Goal: Use online tool/utility: Utilize a website feature to perform a specific function

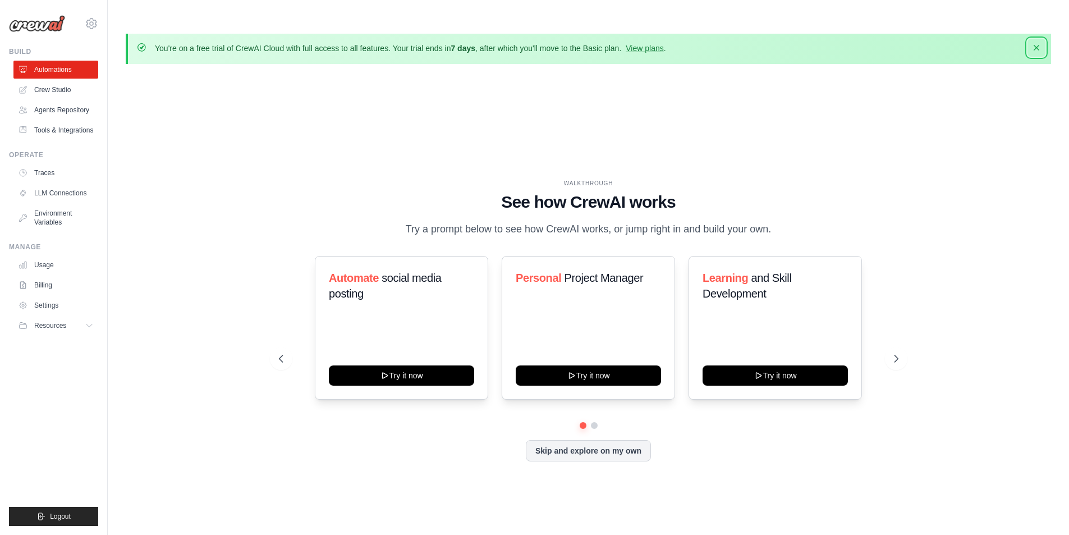
click at [1037, 45] on icon "button" at bounding box center [1036, 48] width 6 height 6
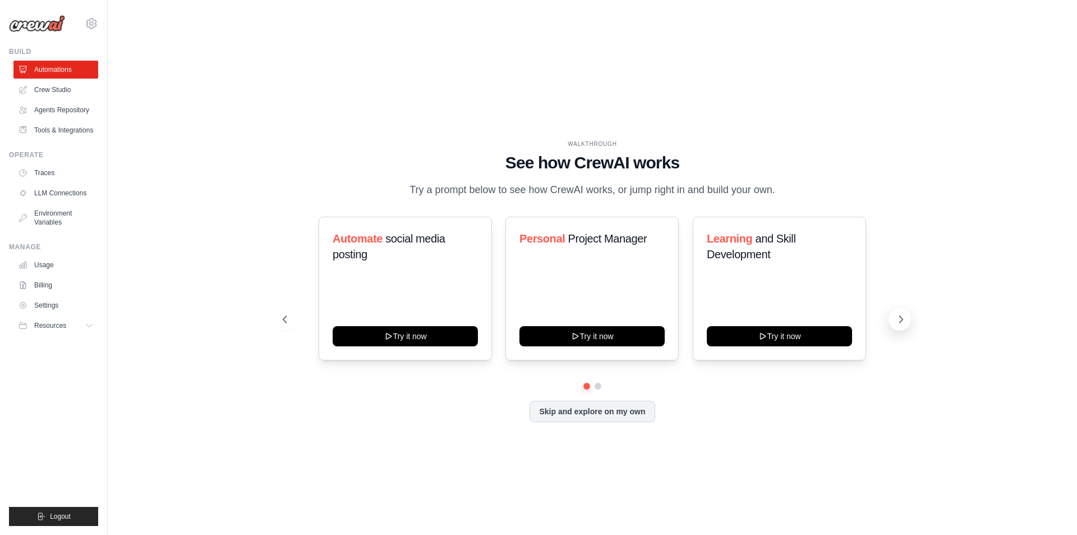
click at [898, 314] on icon at bounding box center [900, 319] width 11 height 11
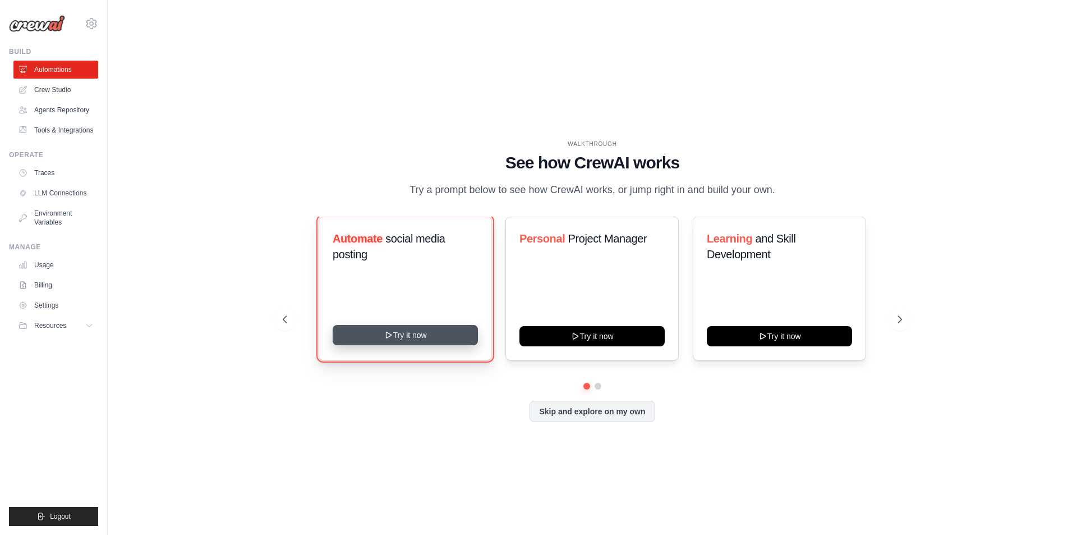
click at [404, 325] on button "Try it now" at bounding box center [405, 335] width 145 height 20
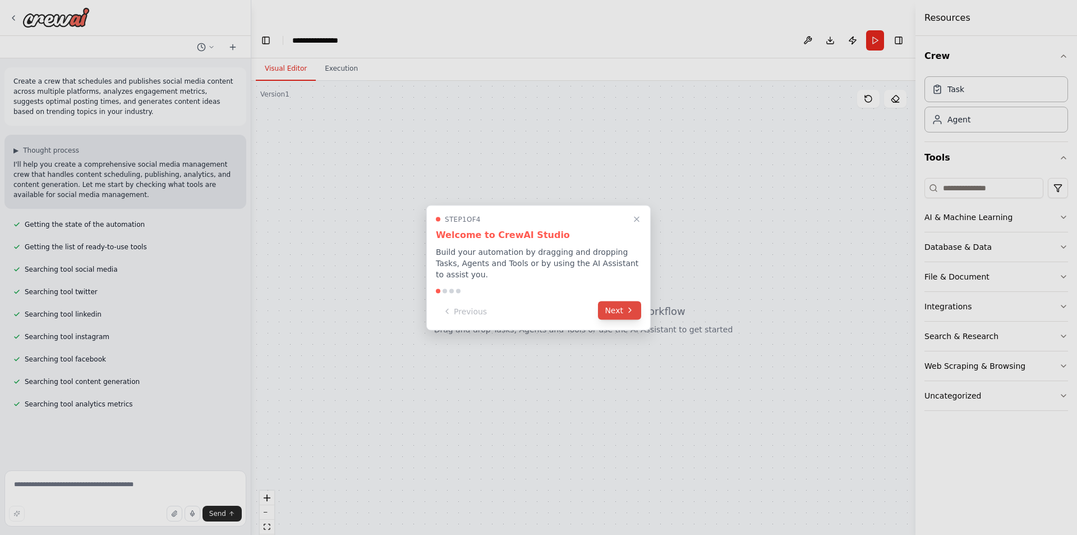
click at [615, 306] on button "Next" at bounding box center [619, 310] width 43 height 19
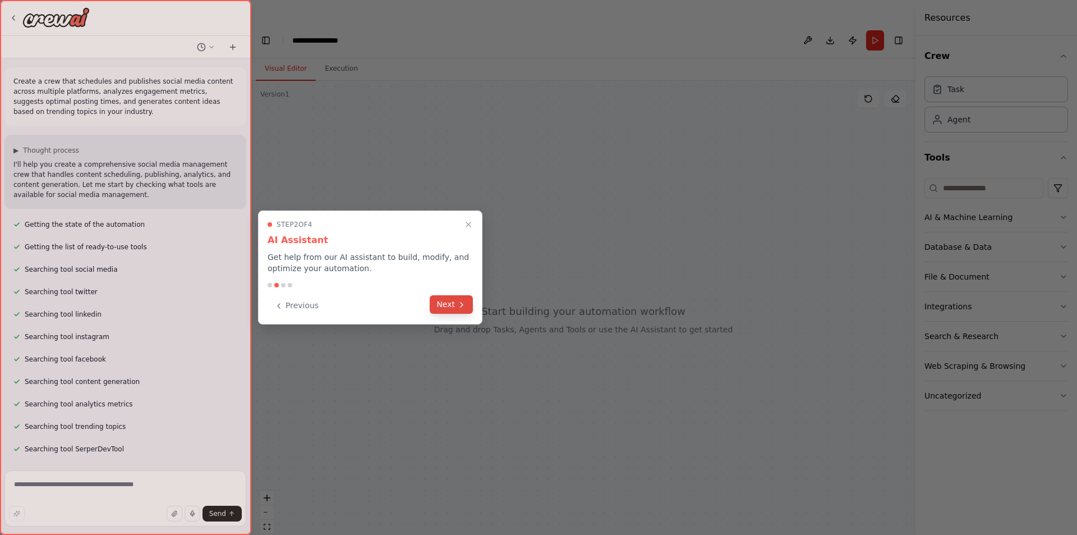
click at [447, 303] on button "Next" at bounding box center [451, 304] width 43 height 19
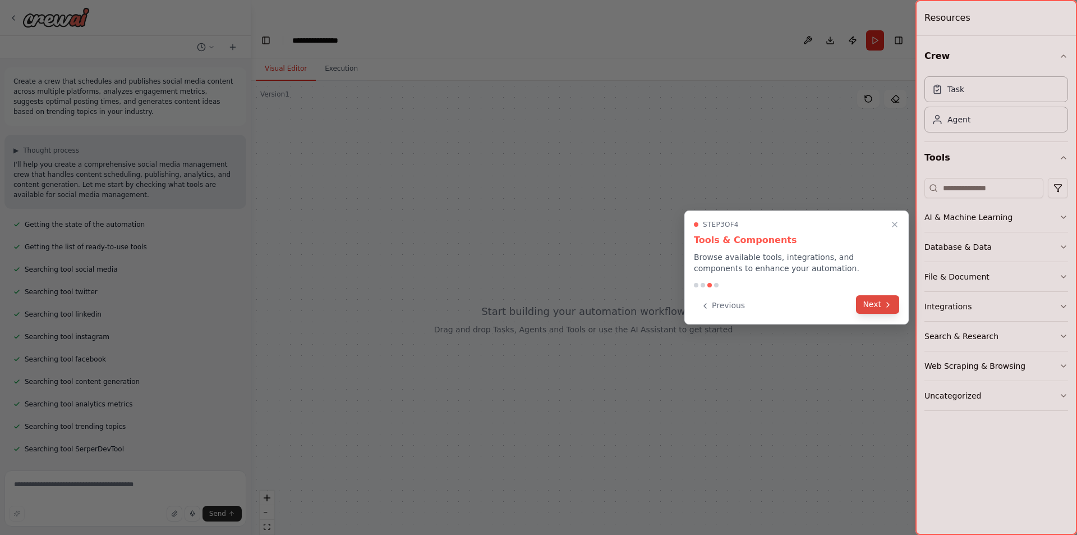
click at [874, 302] on button "Next" at bounding box center [877, 304] width 43 height 19
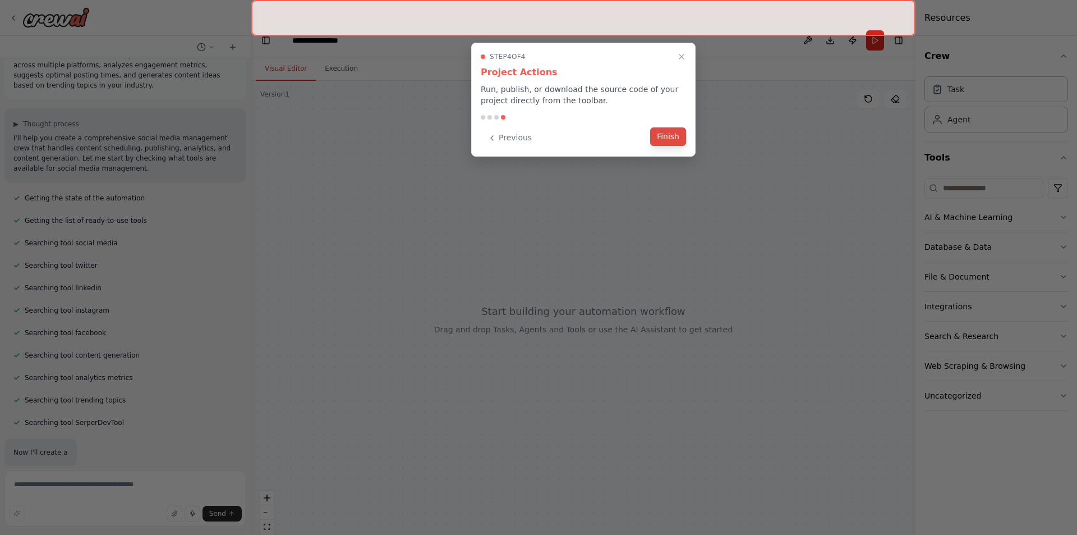
scroll to position [58, 0]
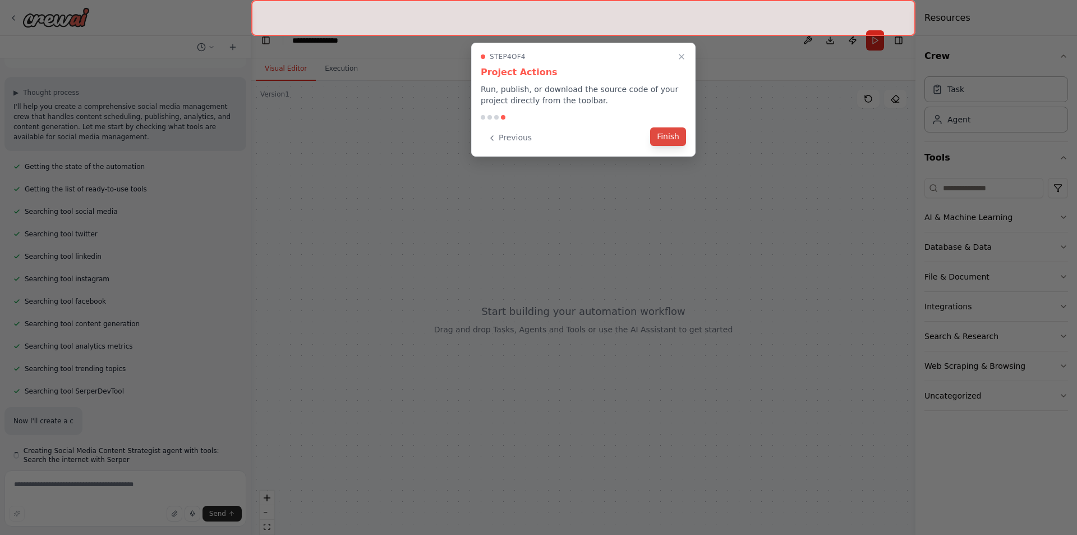
click at [673, 138] on button "Finish" at bounding box center [668, 136] width 36 height 19
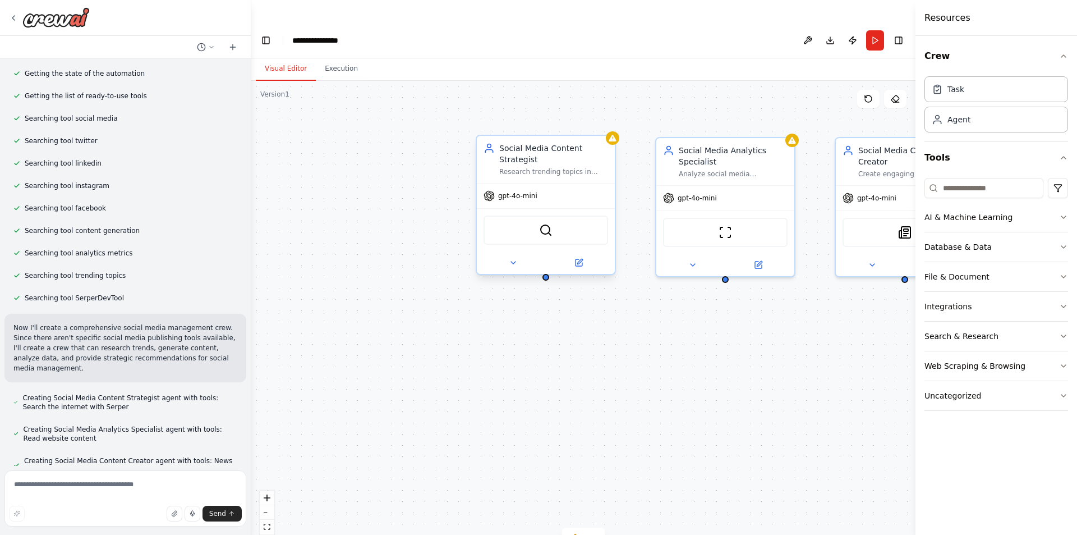
scroll to position [173, 0]
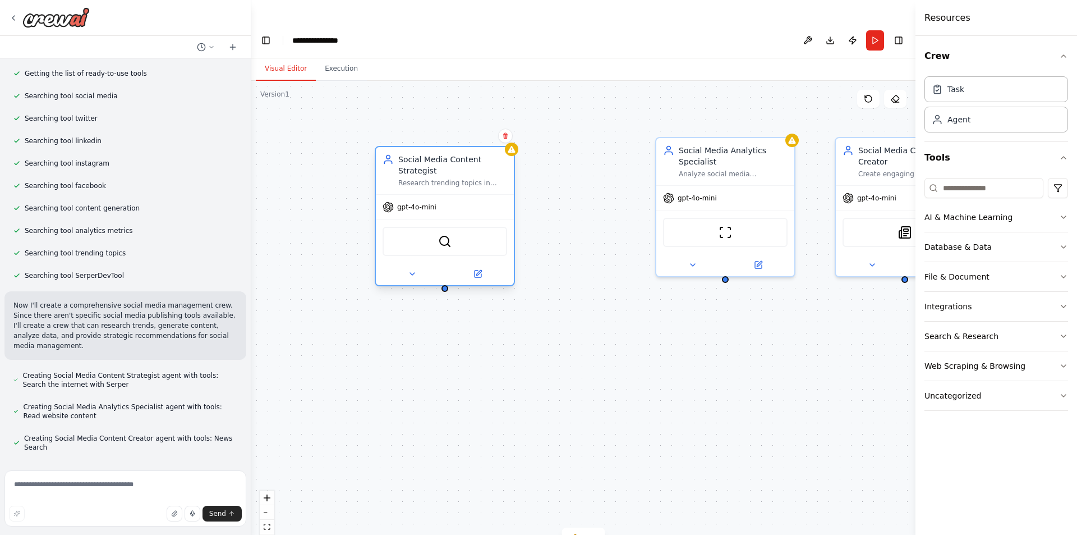
drag, startPoint x: 559, startPoint y: 174, endPoint x: 440, endPoint y: 182, distance: 119.8
click at [440, 195] on div "gpt-4o-mini" at bounding box center [445, 207] width 138 height 25
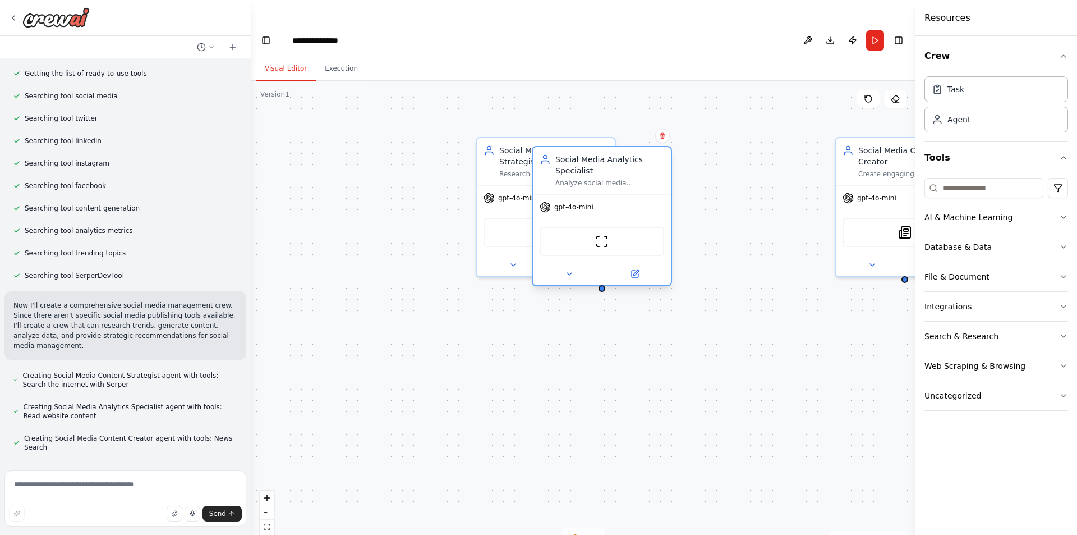
drag, startPoint x: 733, startPoint y: 185, endPoint x: 611, endPoint y: 199, distance: 122.5
click at [611, 199] on div "gpt-4o-mini ScrapeWebsiteTool" at bounding box center [602, 239] width 138 height 91
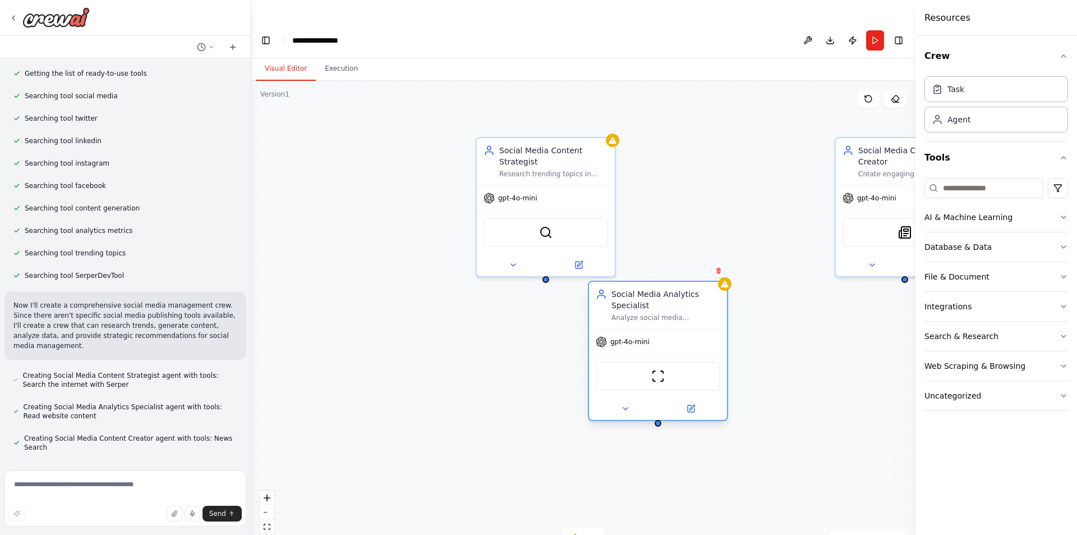
drag, startPoint x: 620, startPoint y: 190, endPoint x: 680, endPoint y: 335, distance: 157.9
click at [680, 335] on div "gpt-4o-mini ScrapeWebsiteTool" at bounding box center [658, 374] width 138 height 91
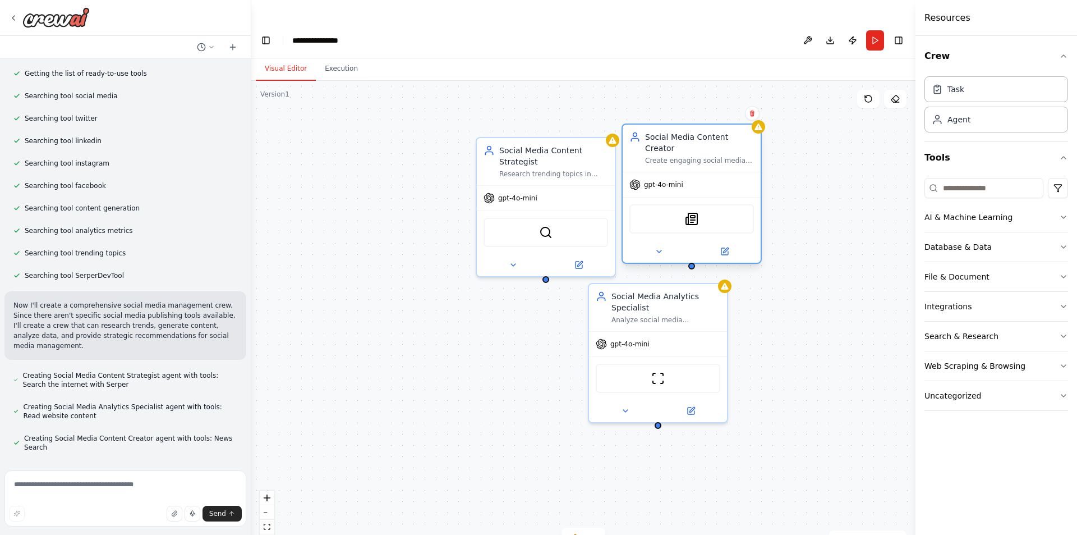
drag, startPoint x: 869, startPoint y: 183, endPoint x: 653, endPoint y: 172, distance: 216.8
click at [653, 204] on div "SerplyNewsSearchTool" at bounding box center [691, 218] width 125 height 29
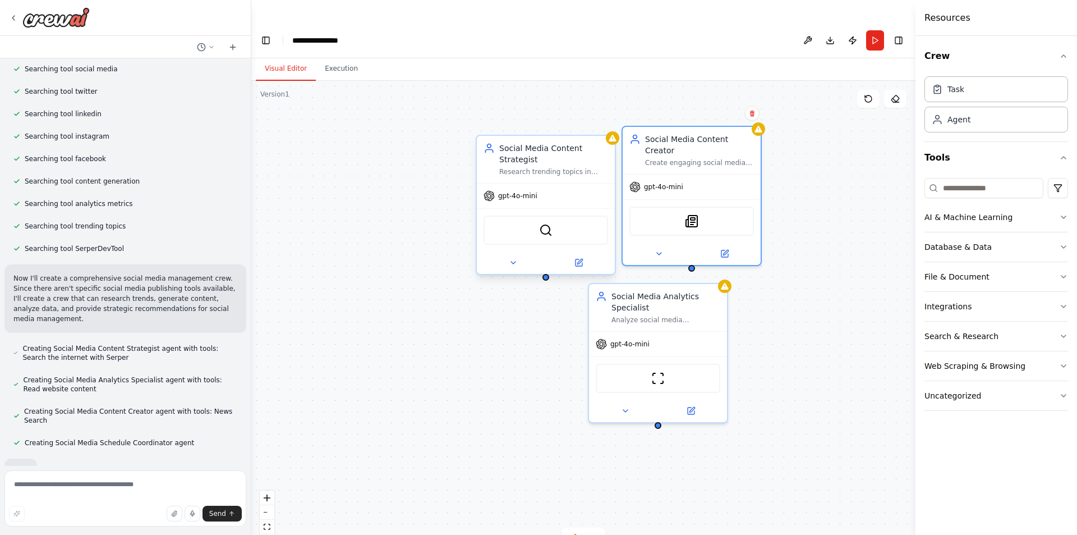
scroll to position [233, 0]
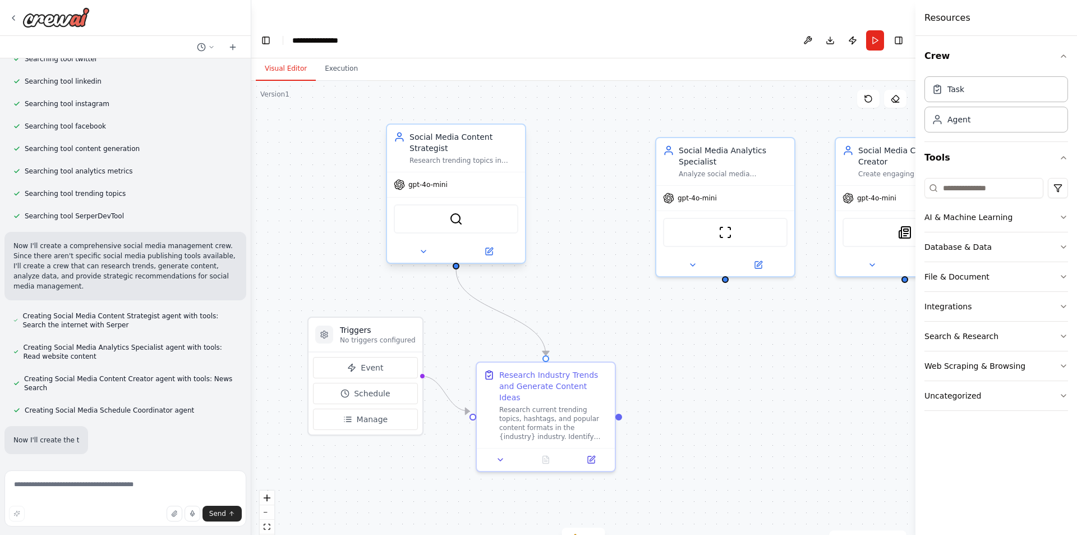
drag, startPoint x: 537, startPoint y: 186, endPoint x: 472, endPoint y: 176, distance: 65.2
click at [472, 197] on div "SerperDevTool" at bounding box center [456, 218] width 138 height 43
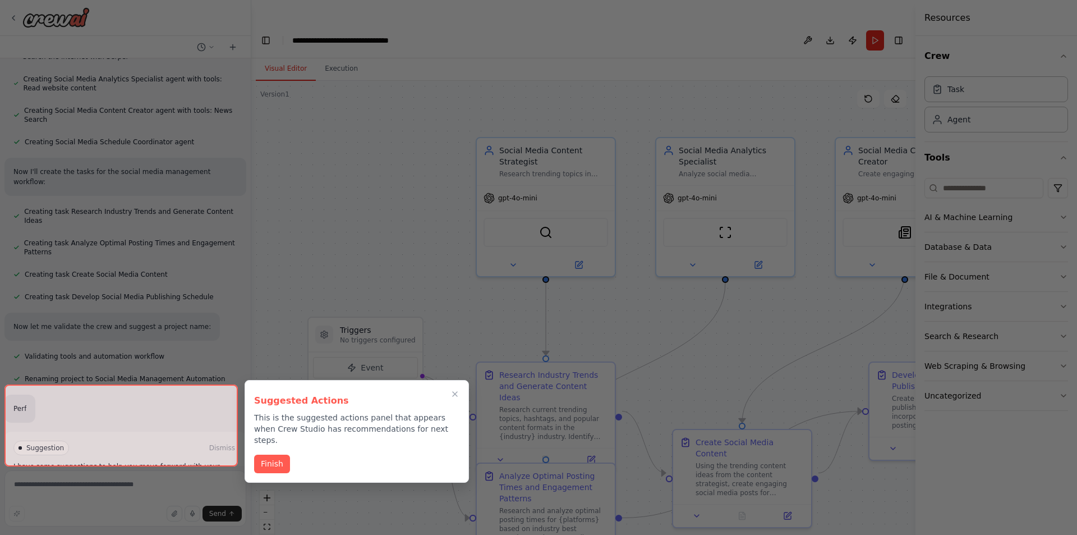
scroll to position [519, 0]
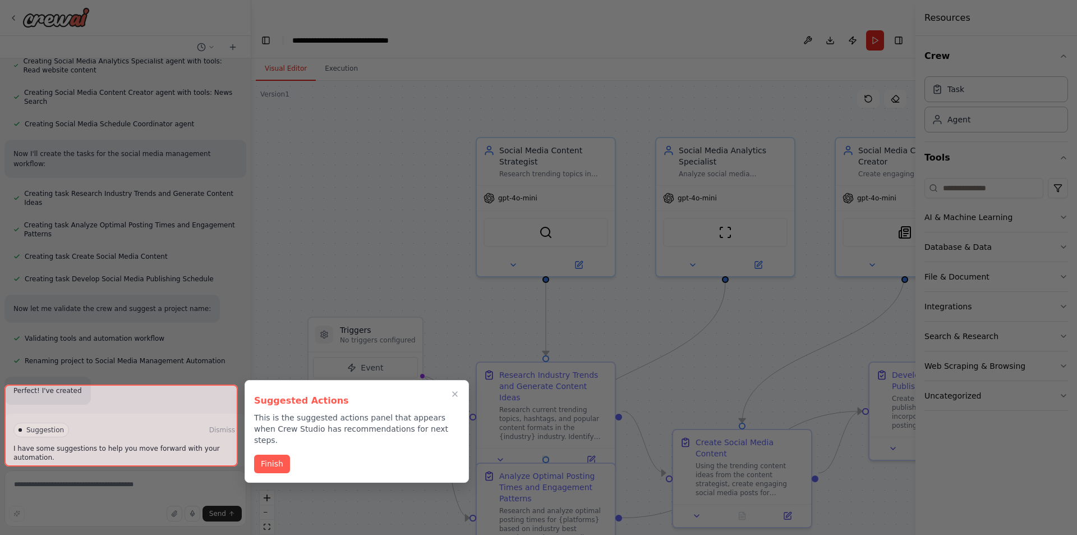
click at [393, 166] on div at bounding box center [538, 267] width 1077 height 535
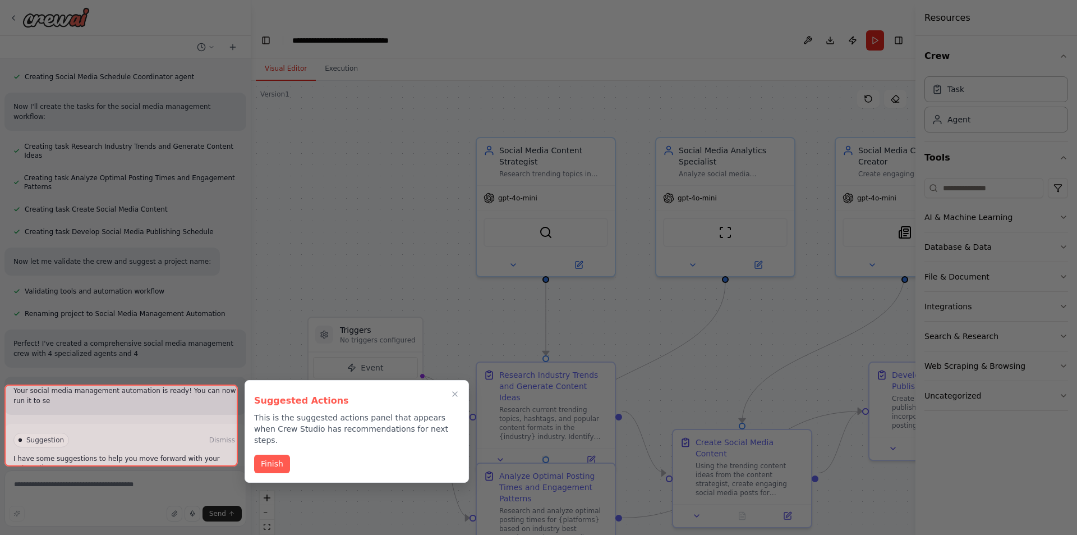
scroll to position [576, 0]
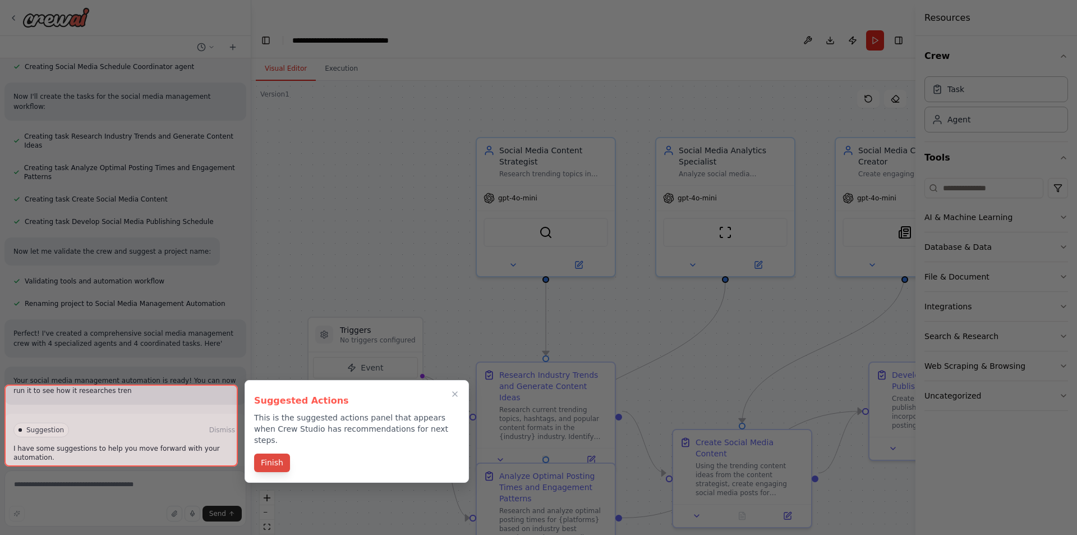
click at [272, 453] on button "Finish" at bounding box center [272, 462] width 36 height 19
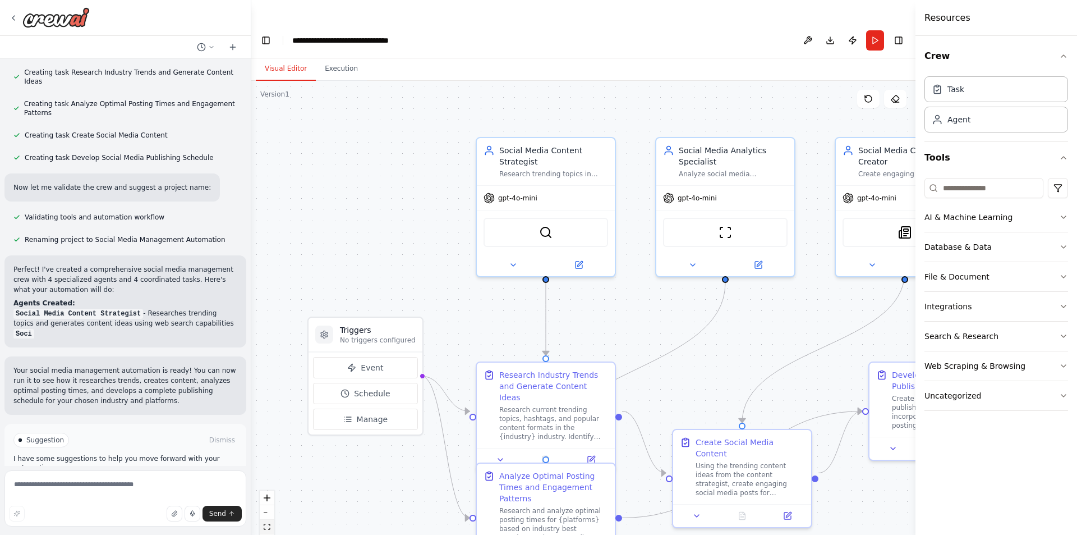
scroll to position [650, 0]
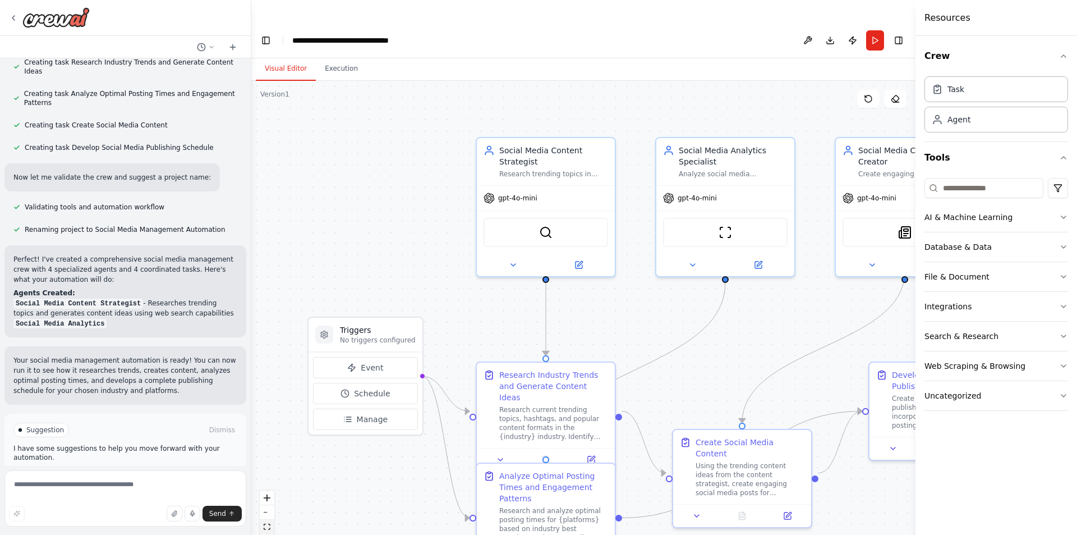
click at [267, 523] on icon "fit view" at bounding box center [267, 526] width 7 height 6
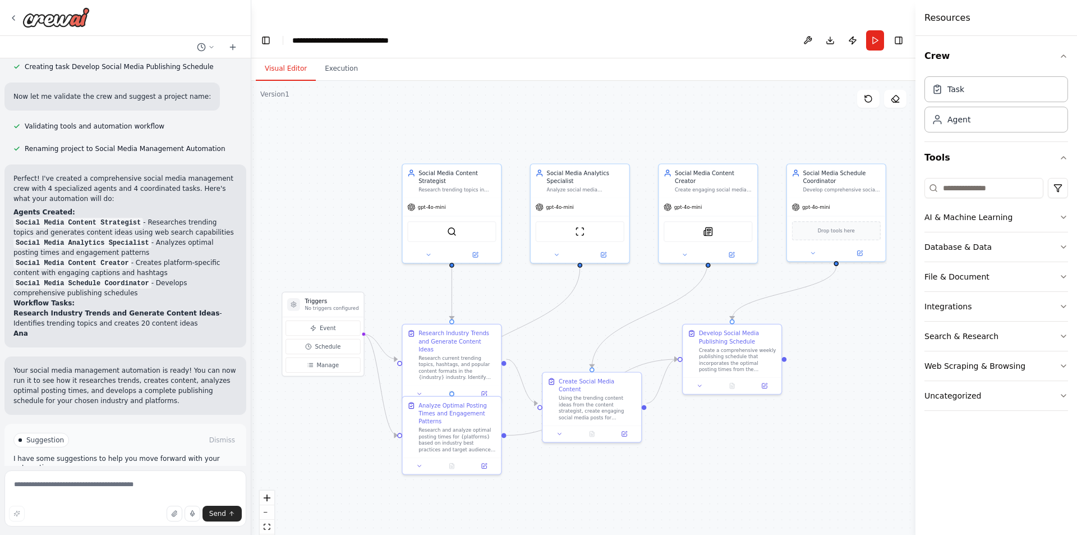
scroll to position [741, 0]
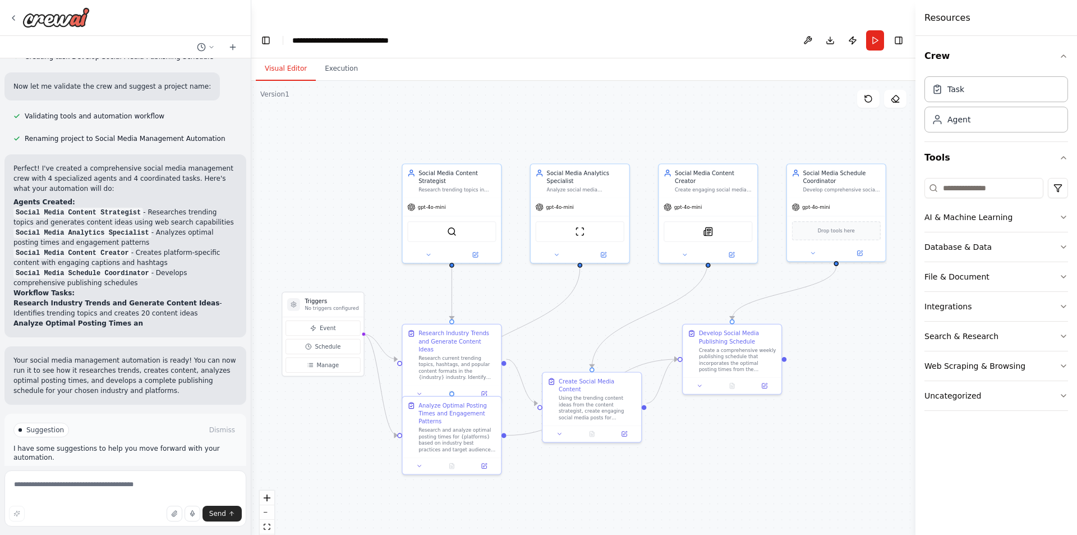
click at [121, 473] on span "Run Automation" at bounding box center [130, 477] width 54 height 9
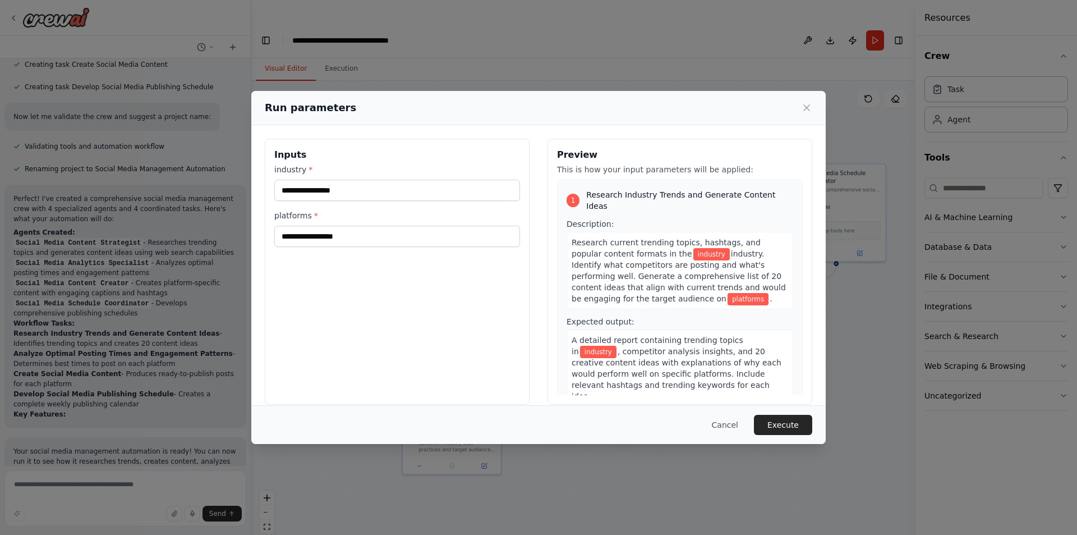
scroll to position [728, 0]
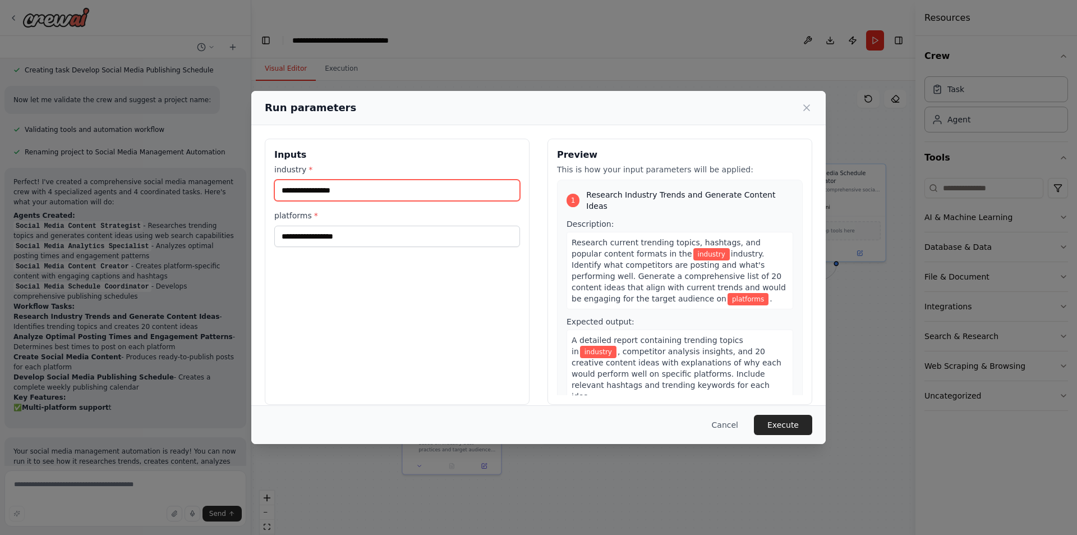
click at [343, 191] on input "industry *" at bounding box center [397, 190] width 246 height 21
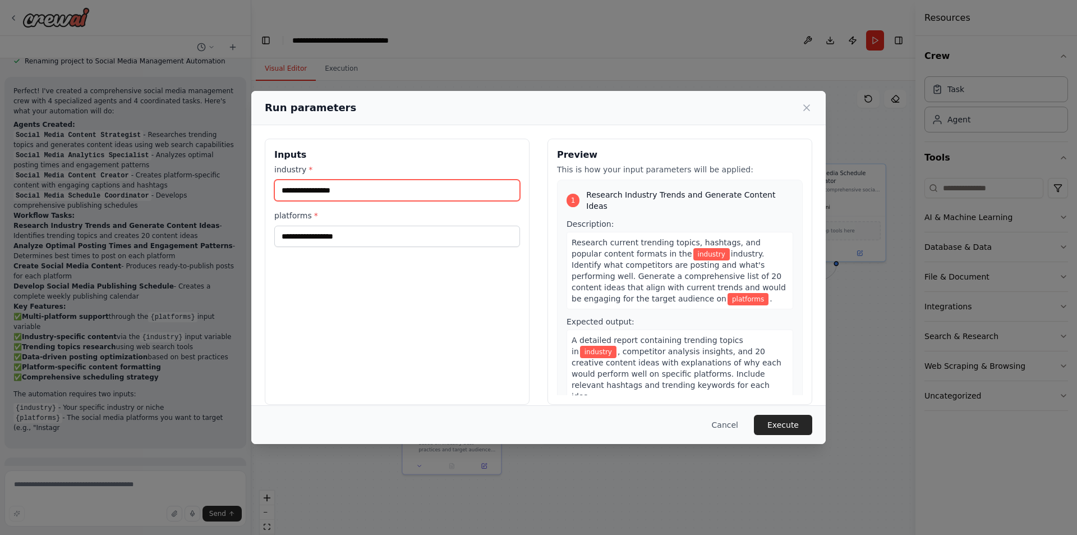
scroll to position [829, 0]
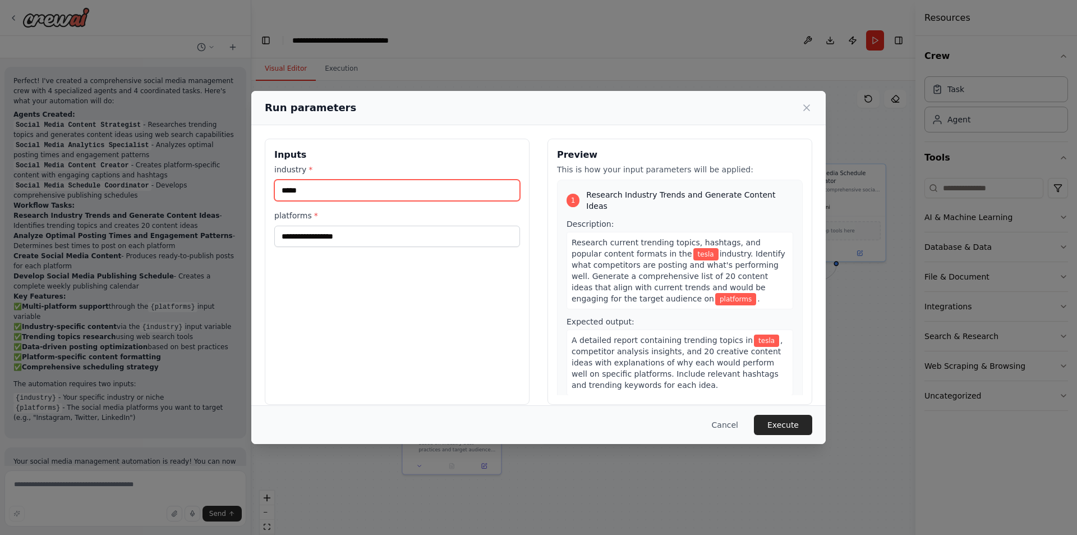
type input "*****"
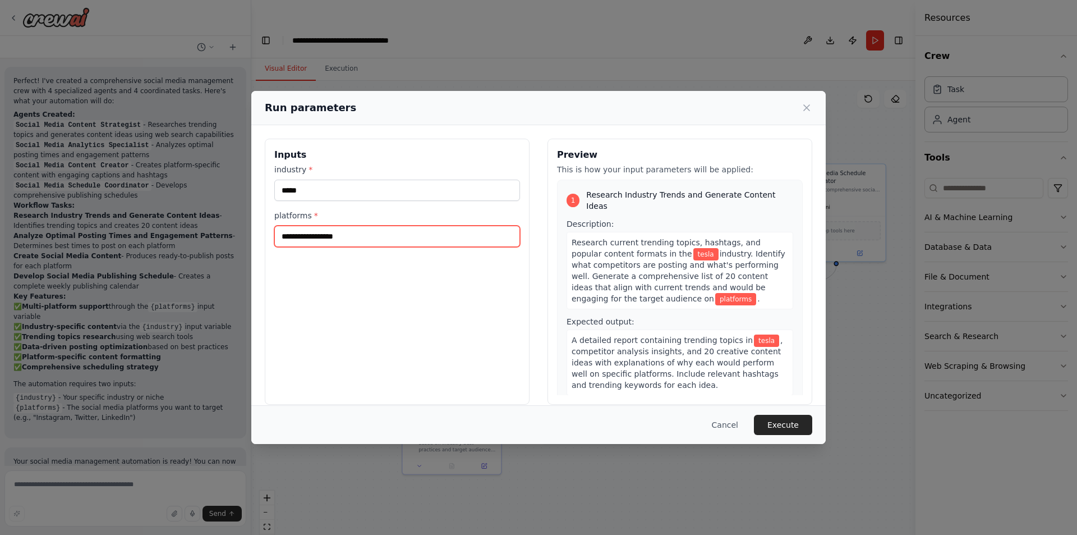
click at [375, 237] on input "platforms *" at bounding box center [397, 236] width 246 height 21
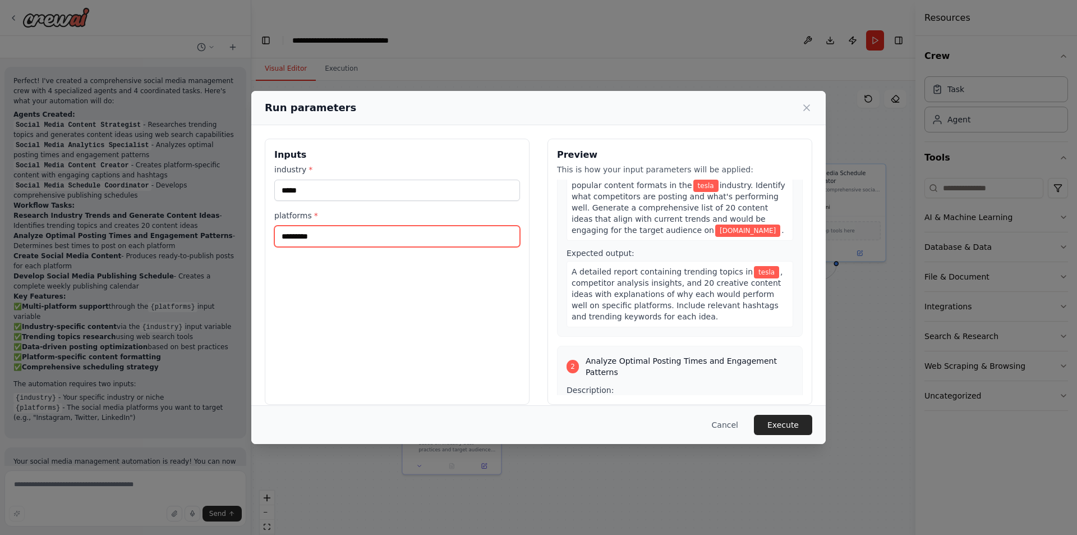
scroll to position [168, 0]
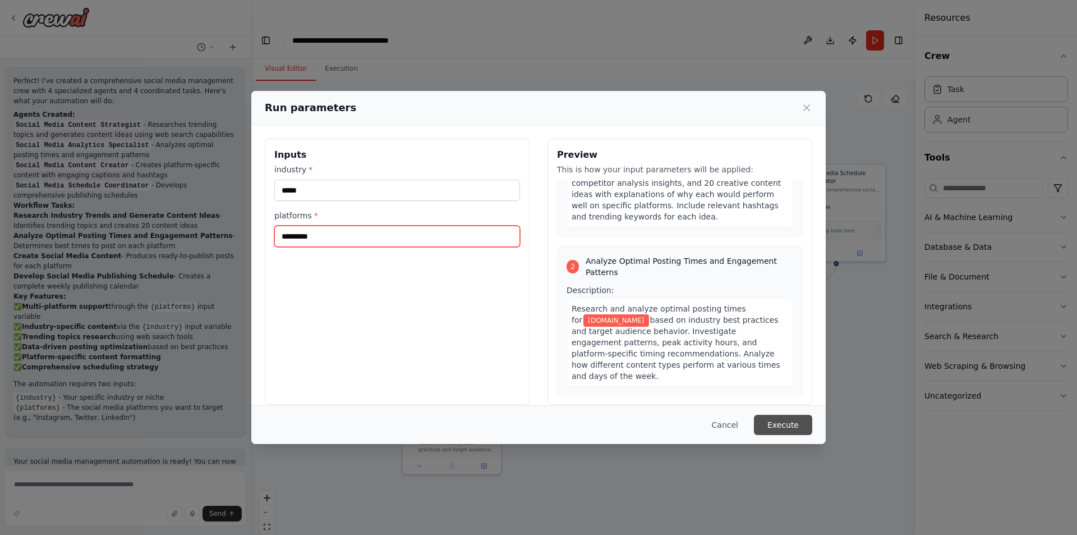
type input "*********"
click at [790, 426] on button "Execute" at bounding box center [783, 425] width 58 height 20
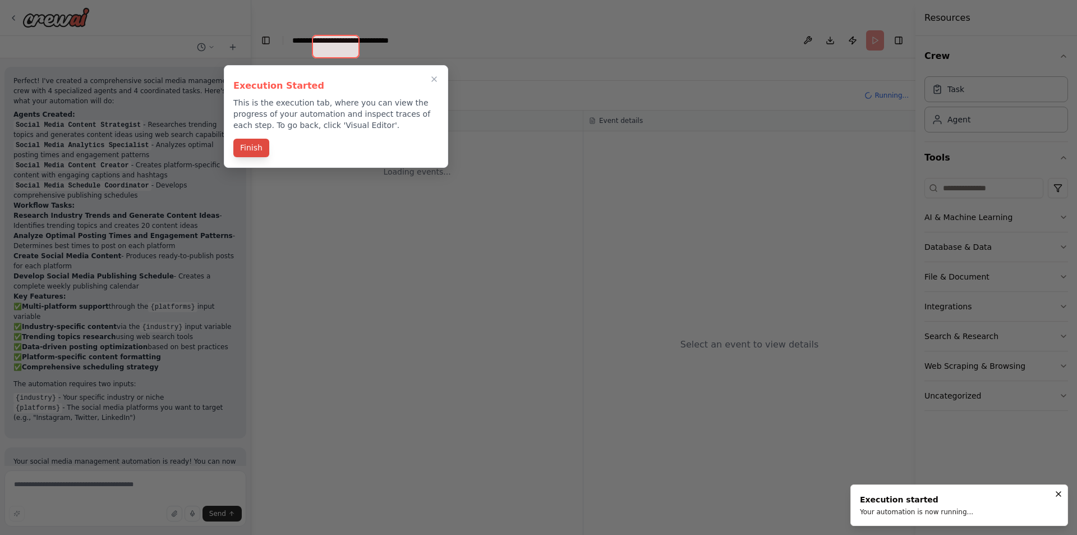
click at [257, 150] on button "Finish" at bounding box center [251, 148] width 36 height 19
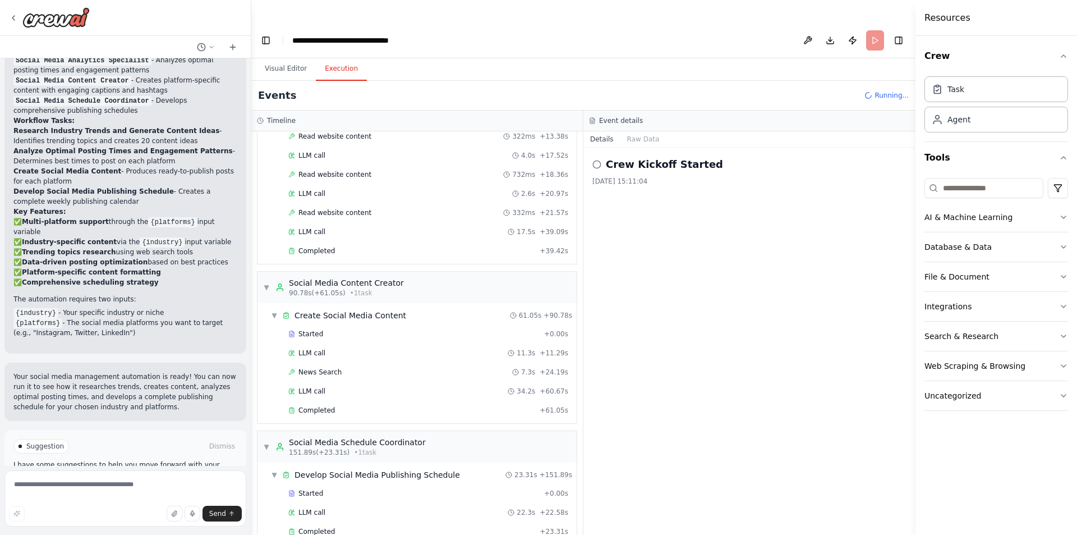
scroll to position [919, 0]
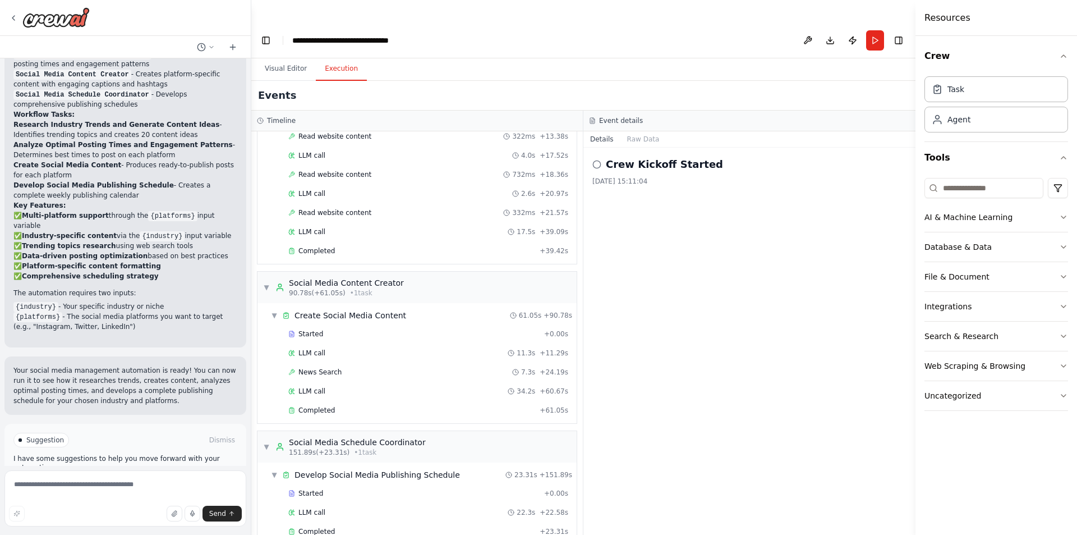
click at [599, 160] on icon at bounding box center [596, 164] width 9 height 9
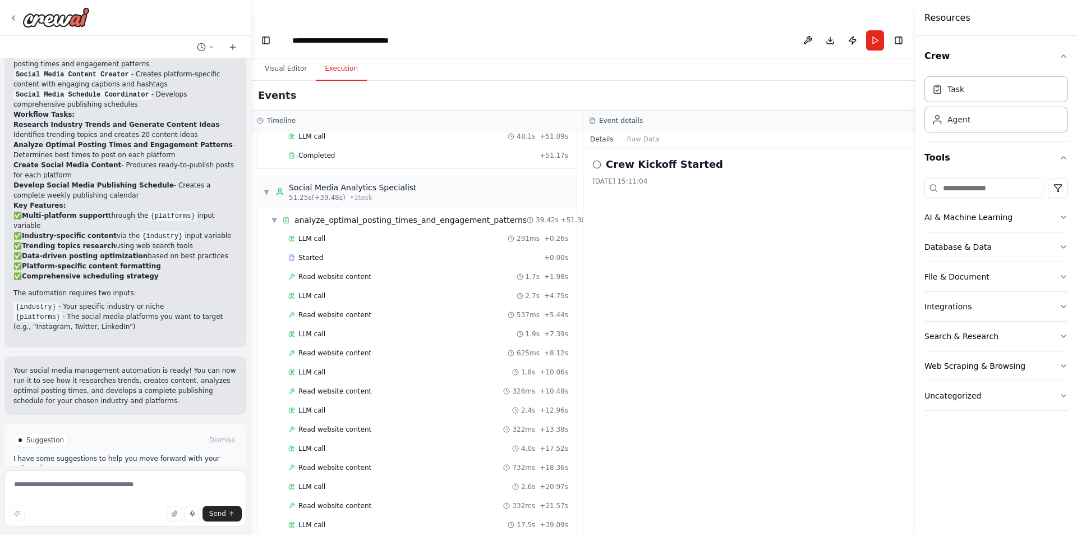
scroll to position [77, 0]
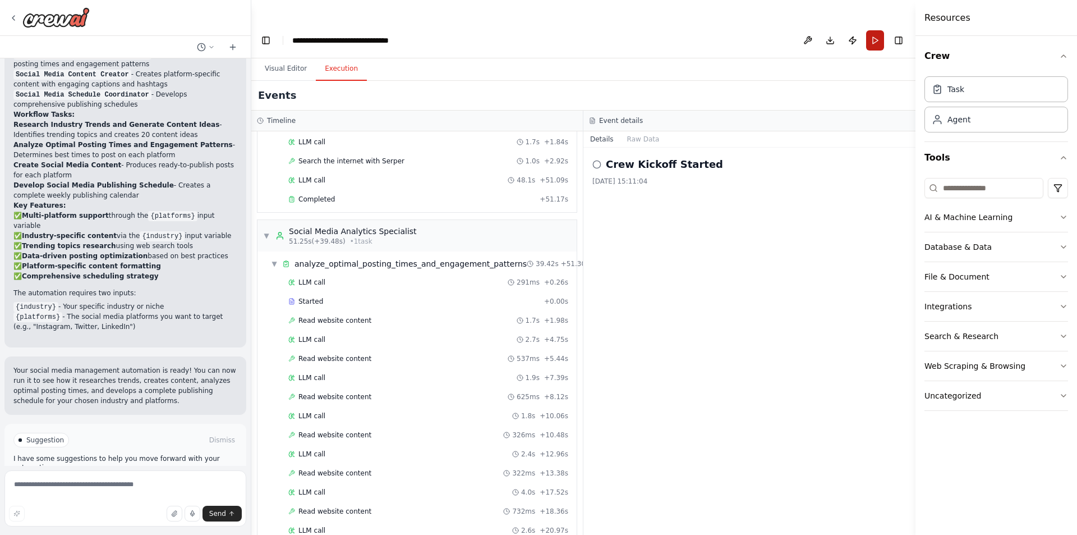
click at [877, 30] on button "Run" at bounding box center [875, 40] width 18 height 20
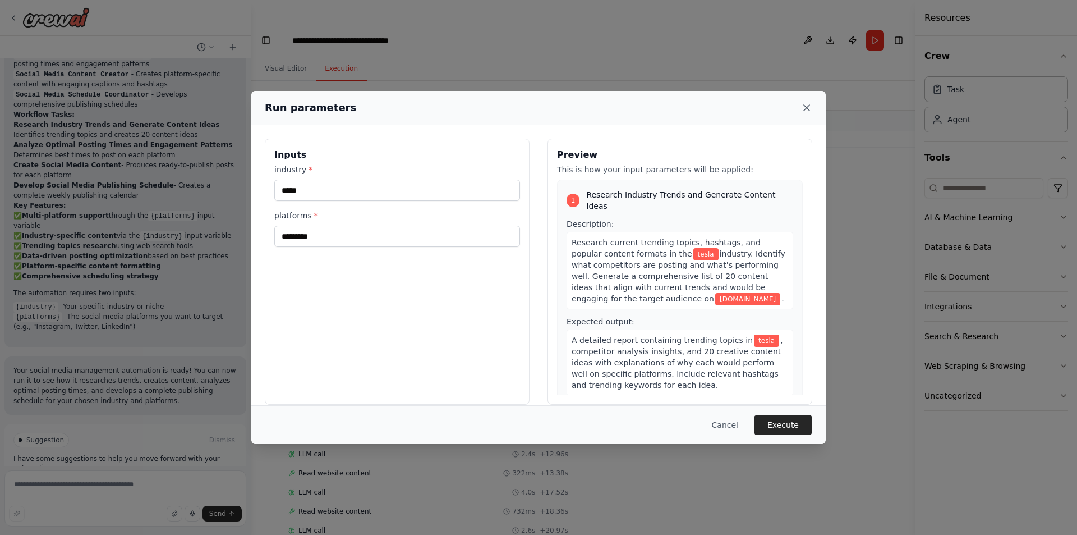
click at [809, 105] on icon at bounding box center [807, 108] width 6 height 6
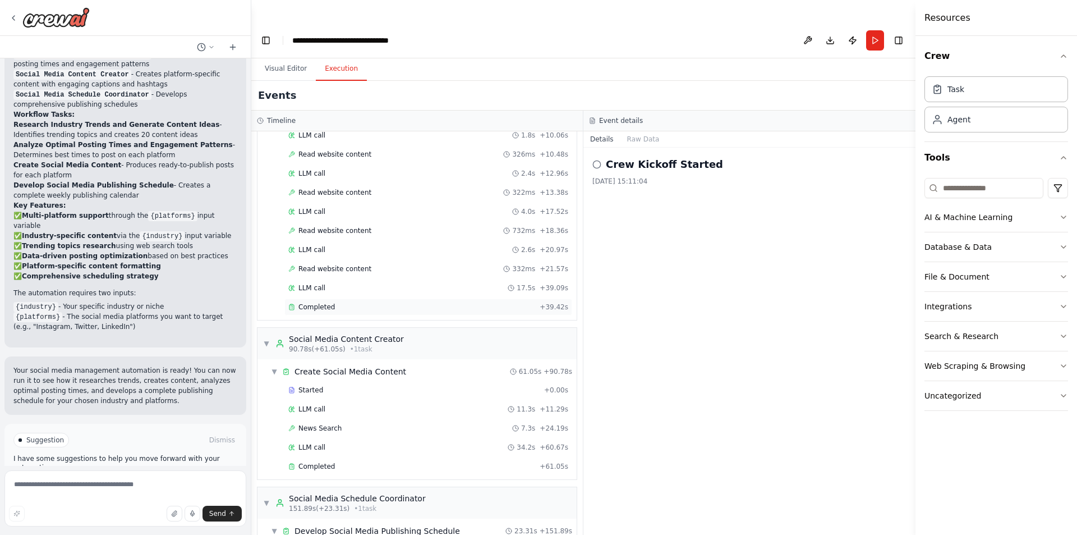
scroll to position [413, 0]
